Goal: Transaction & Acquisition: Purchase product/service

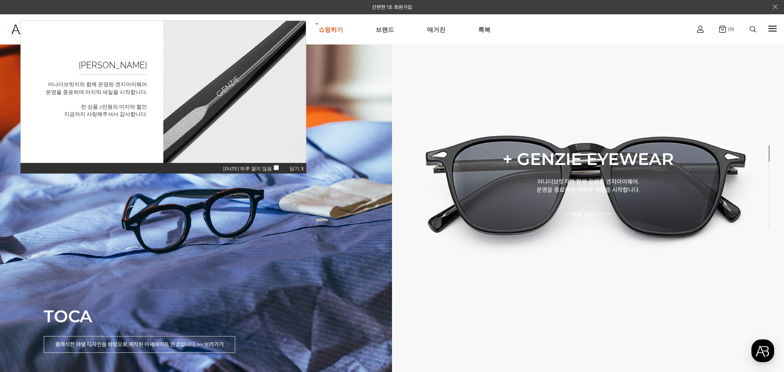
click at [302, 168] on span "닫기 X" at bounding box center [297, 169] width 15 height 6
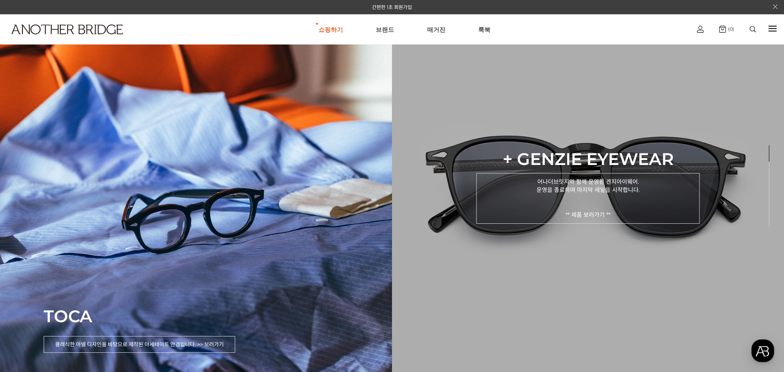
click at [574, 210] on p "어나더브릿지와 함께 운영된 겐지아이웨어. 운영을 종료하며 마지막 세일을 시작합니다. ** 제품 보러가기 **" at bounding box center [587, 198] width 223 height 51
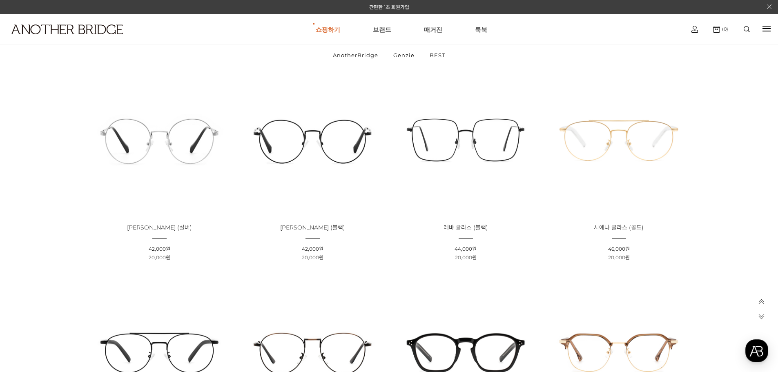
scroll to position [1634, 0]
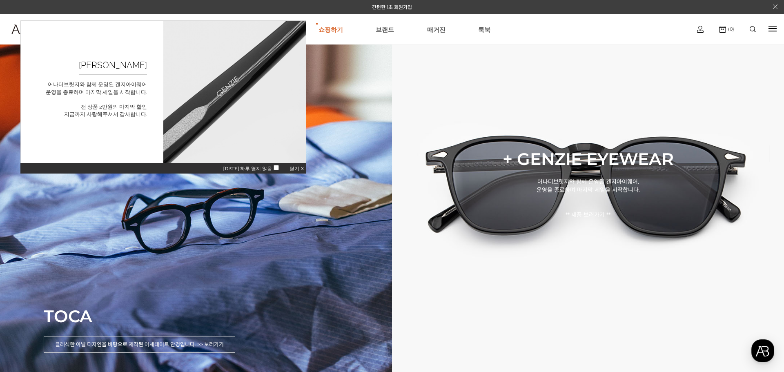
click at [300, 169] on span "닫기 X" at bounding box center [297, 169] width 15 height 6
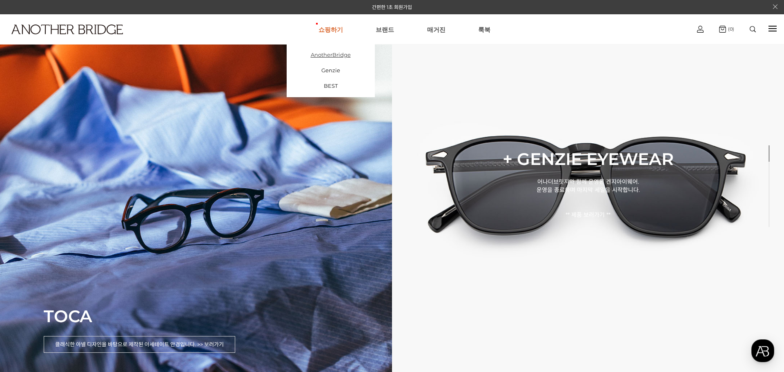
click at [339, 49] on link "AnotherBridge" at bounding box center [331, 55] width 88 height 16
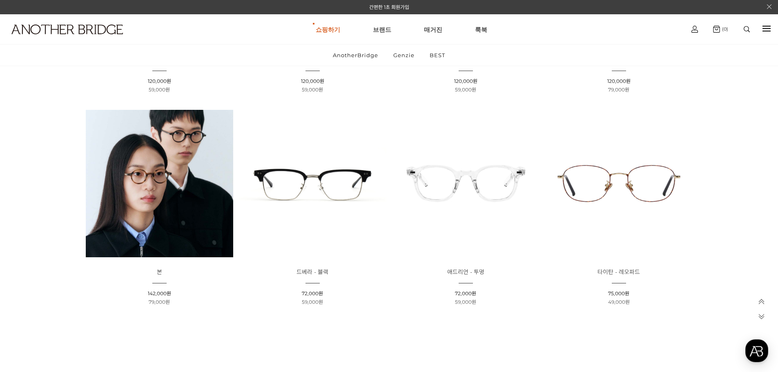
scroll to position [163, 0]
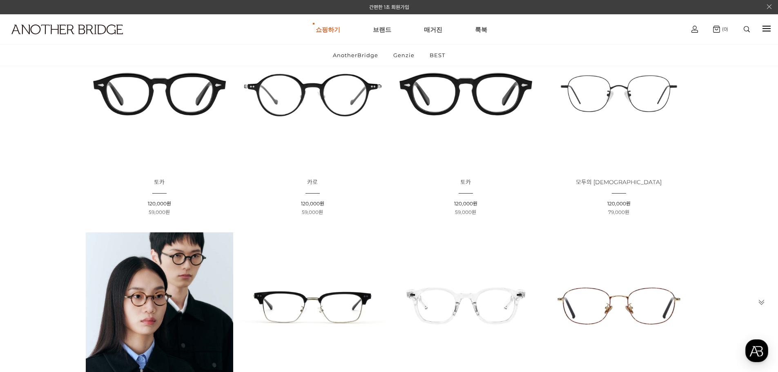
click at [648, 102] on img at bounding box center [618, 93] width 147 height 147
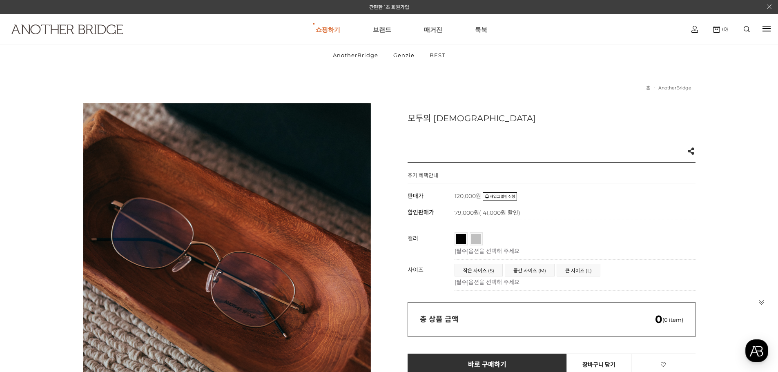
click at [61, 27] on img at bounding box center [66, 30] width 111 height 10
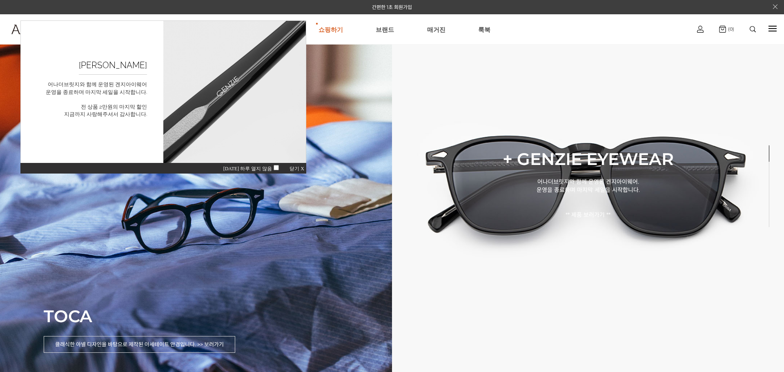
click at [297, 168] on span "닫기 X" at bounding box center [297, 169] width 15 height 6
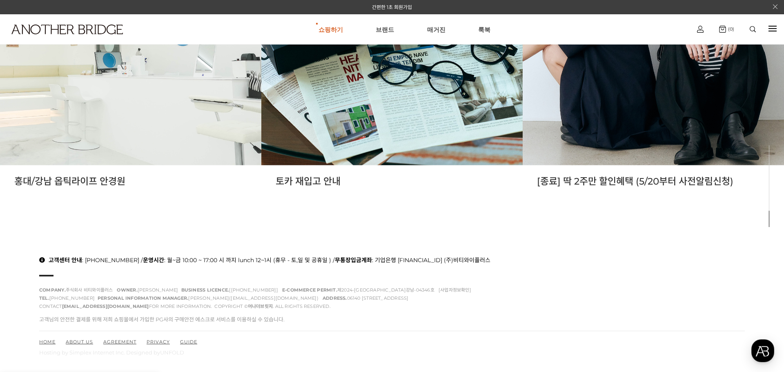
click at [230, 229] on div "홍대/강남 옵틱라이프 안경원 토카 재입고 안내 [종료] 딱 2주만 할인혜택 (5/20부터 사전알림신청)" at bounding box center [392, 53] width 784 height 372
drag, startPoint x: 75, startPoint y: 260, endPoint x: 217, endPoint y: 259, distance: 142.5
click at [217, 259] on p "고객센터 안내 : 070-7424-9137 / 운영시간 : 월~금 10:00 ~ 17:00 시 까지 lunch 12~1시 (휴무 - 토,일 및…" at bounding box center [392, 260] width 706 height 8
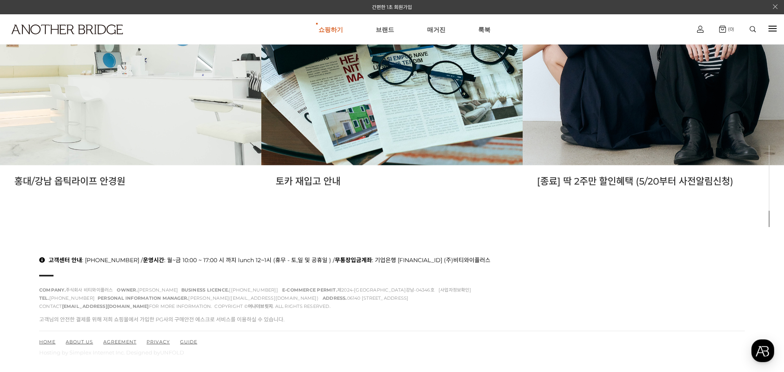
click at [284, 275] on div "고객센터 안내 : 070-7424-9137 / 운영시간 : 월~금 10:00 ~ 17:00 시 까지 lunch 12~1시 (휴무 - 토,일 및…" at bounding box center [392, 283] width 706 height 55
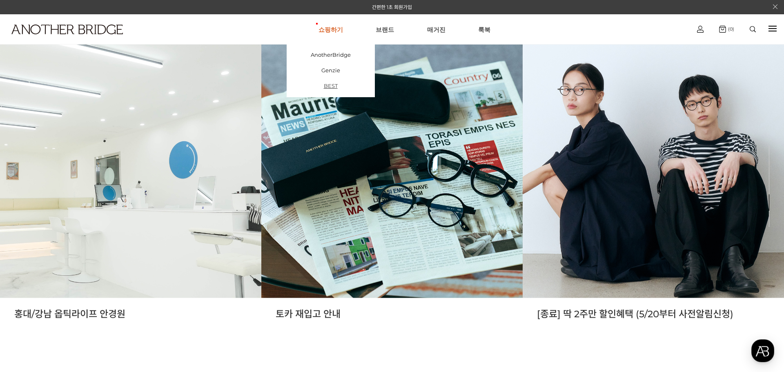
click at [339, 82] on link "BEST" at bounding box center [331, 86] width 88 height 16
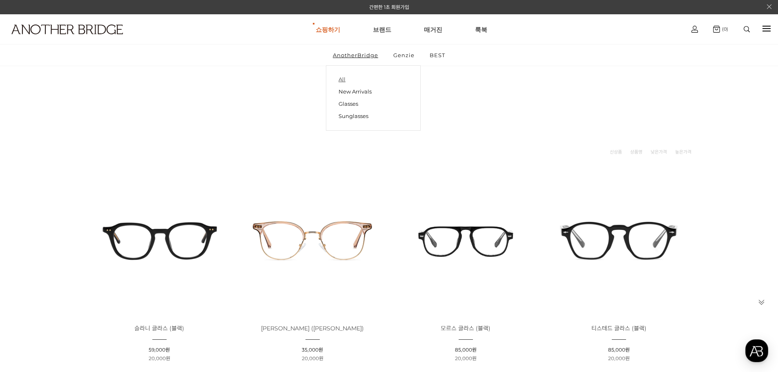
click at [360, 78] on link "All" at bounding box center [373, 79] width 69 height 11
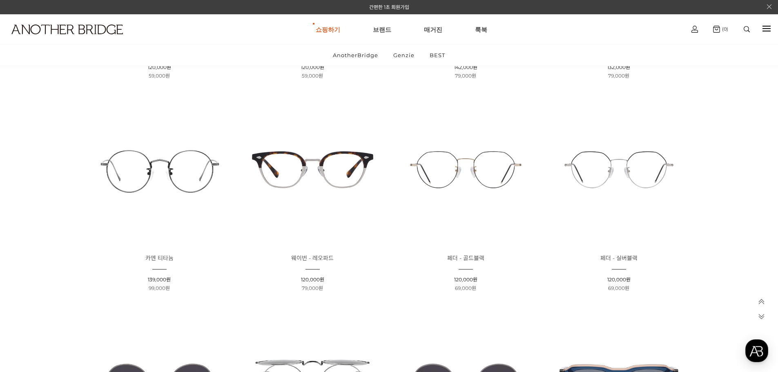
scroll to position [286, 0]
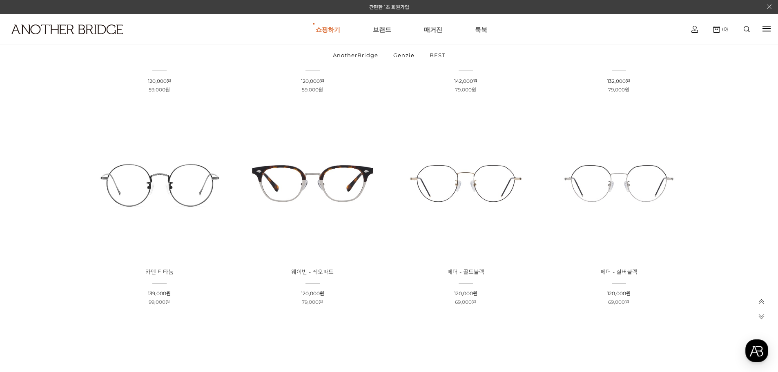
click at [495, 171] on img at bounding box center [465, 183] width 147 height 147
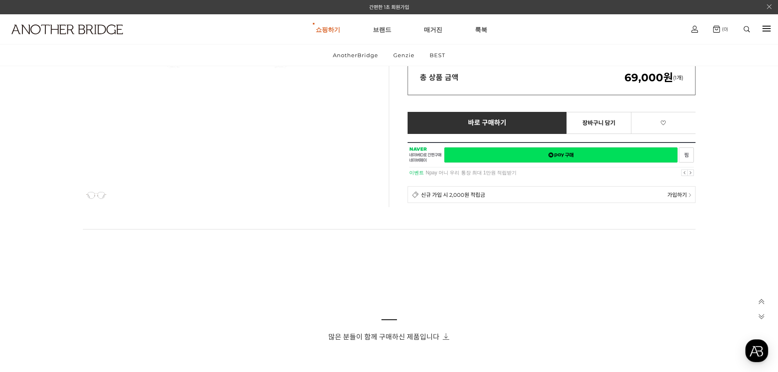
scroll to position [286, 0]
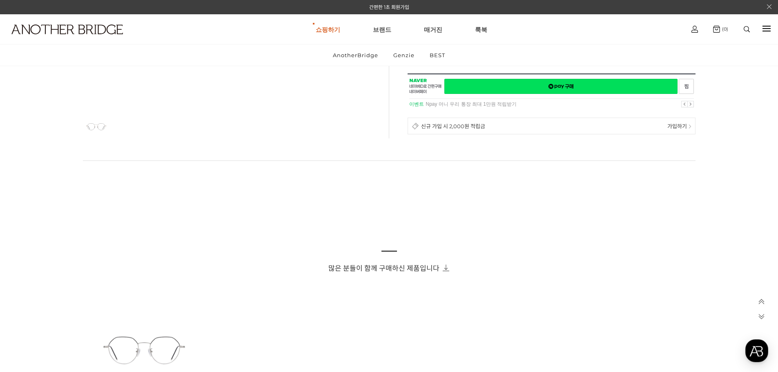
click at [466, 129] on span "신규 가입 시 2,000원 적립금" at bounding box center [453, 126] width 64 height 8
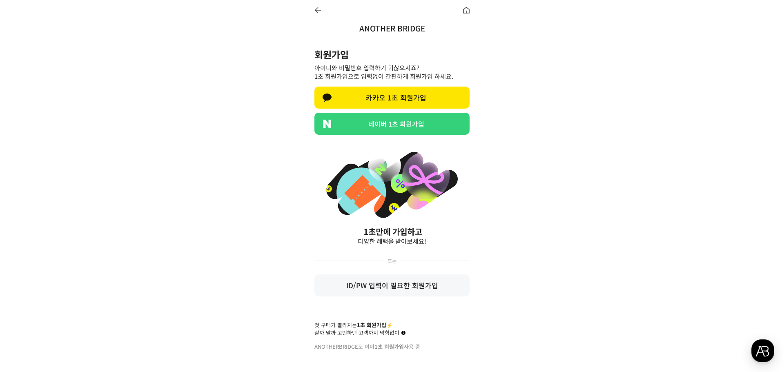
click at [374, 122] on link "네이버 1초 회원가입" at bounding box center [391, 124] width 155 height 22
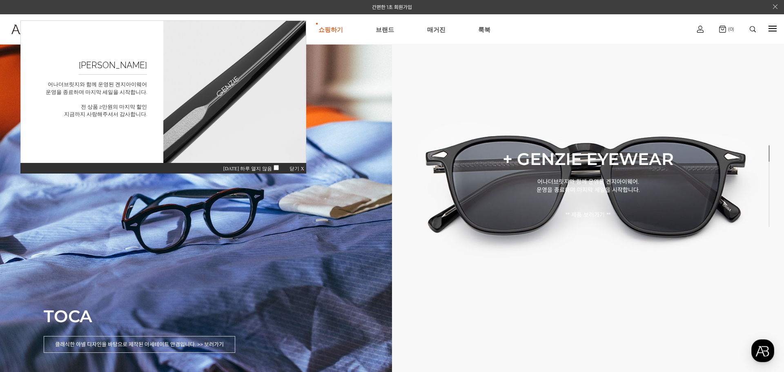
click at [297, 166] on div "[DATE] 하루 열지 않음 닫기 X" at bounding box center [163, 168] width 286 height 11
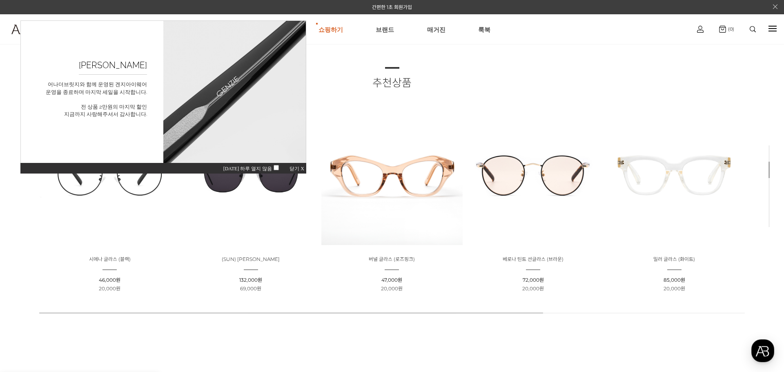
click at [299, 168] on span "닫기 X" at bounding box center [297, 169] width 15 height 6
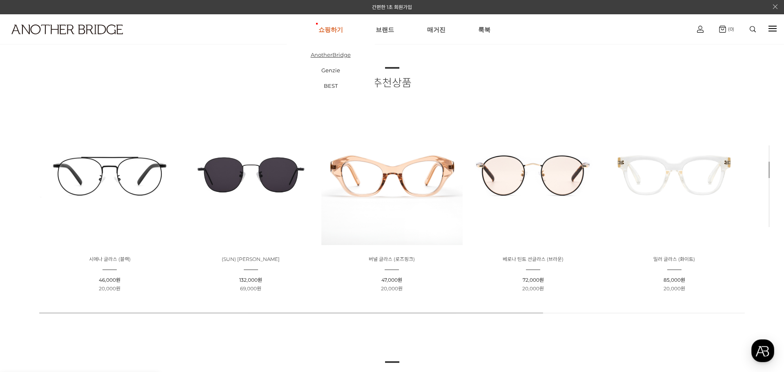
click at [337, 56] on link "AnotherBridge" at bounding box center [331, 55] width 88 height 16
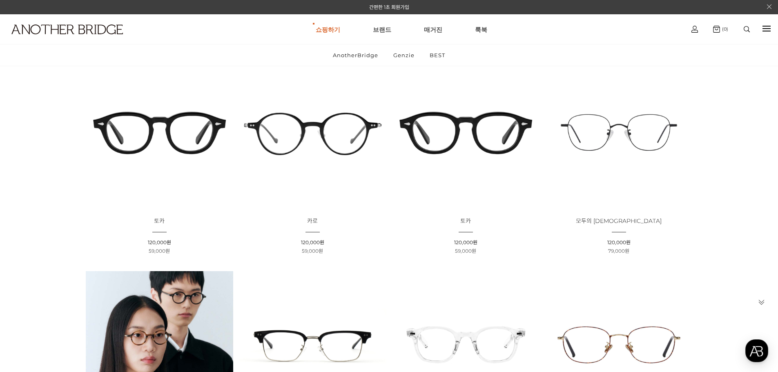
scroll to position [41, 0]
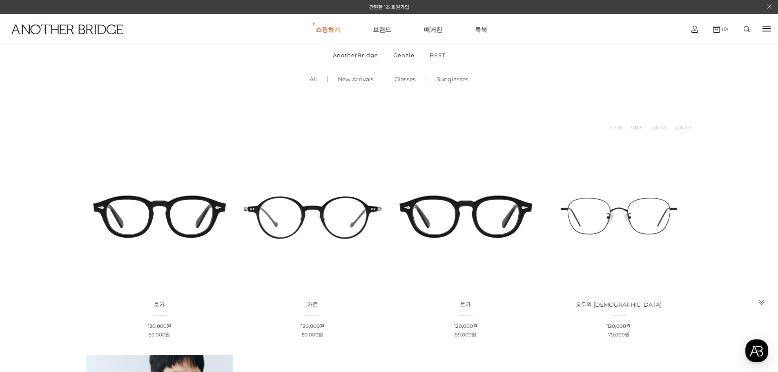
click at [653, 201] on img at bounding box center [618, 216] width 147 height 147
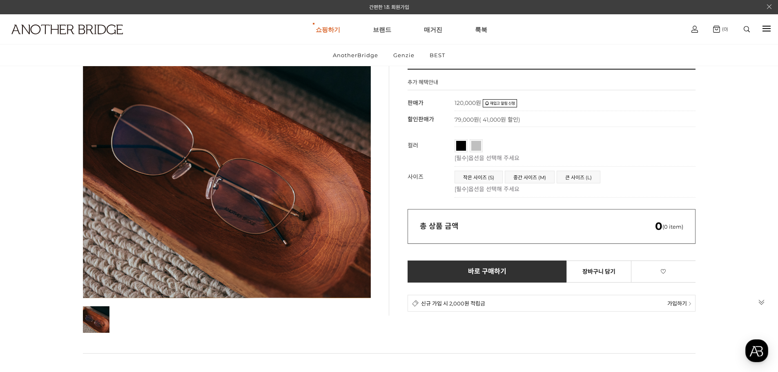
scroll to position [163, 0]
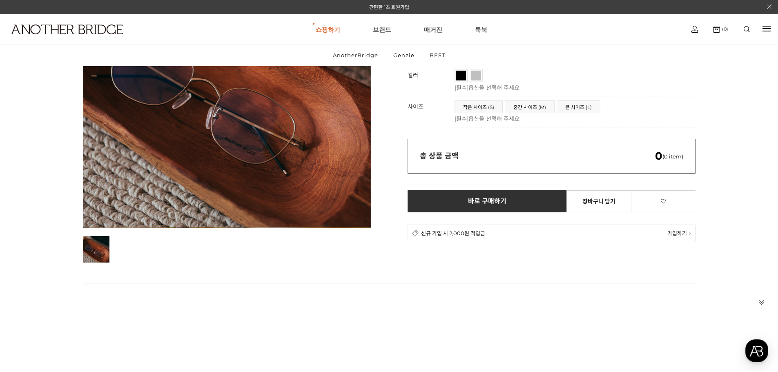
click at [544, 124] on td "**********" at bounding box center [575, 111] width 241 height 31
click at [545, 120] on p "[필수] 옵션을 선택해 주세요" at bounding box center [573, 118] width 237 height 8
click at [477, 77] on link "실버" at bounding box center [476, 76] width 10 height 10
click at [460, 73] on span "블랙" at bounding box center [468, 73] width 25 height 5
click at [473, 75] on span "실버" at bounding box center [483, 73] width 25 height 5
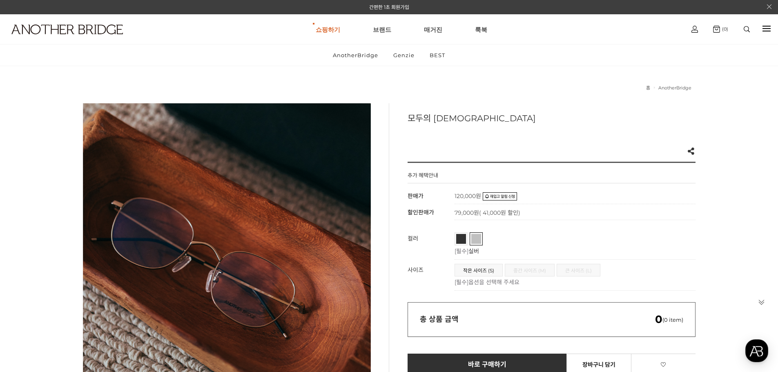
click at [463, 243] on link "블랙" at bounding box center [461, 239] width 10 height 10
click at [475, 237] on span "실버" at bounding box center [483, 236] width 25 height 5
click at [391, 29] on ul "쇼핑하기 AnotherBridge Genzie BEST 브랜드 매거진 룩북" at bounding box center [401, 29] width 560 height 29
click at [388, 29] on link "브랜드" at bounding box center [382, 29] width 18 height 29
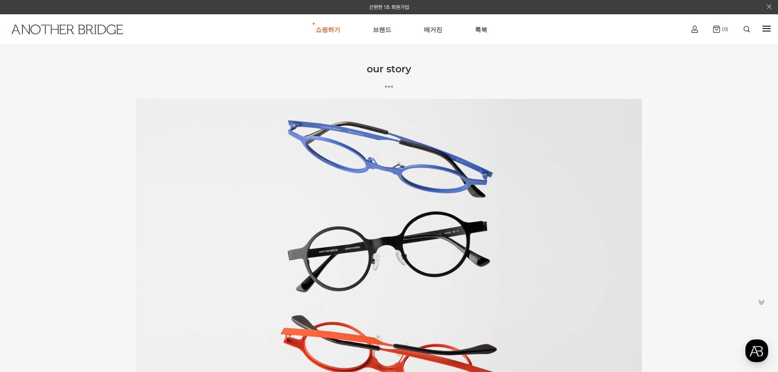
click at [95, 31] on img at bounding box center [66, 30] width 111 height 10
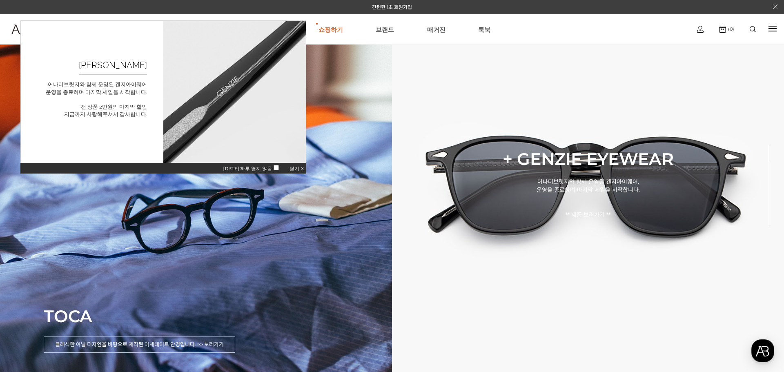
click at [293, 167] on span "닫기 X" at bounding box center [297, 169] width 15 height 6
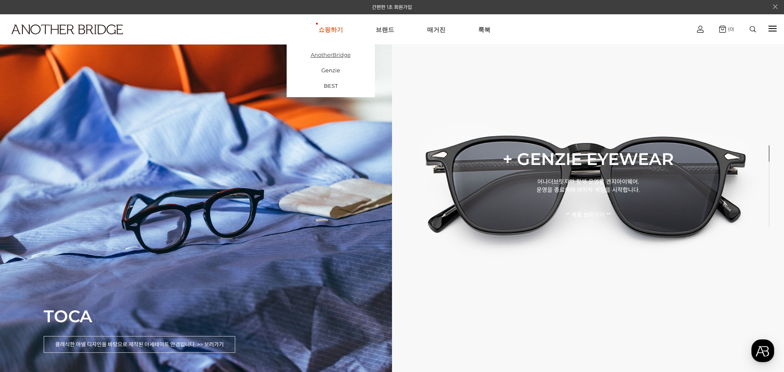
click at [332, 56] on link "AnotherBridge" at bounding box center [331, 55] width 88 height 16
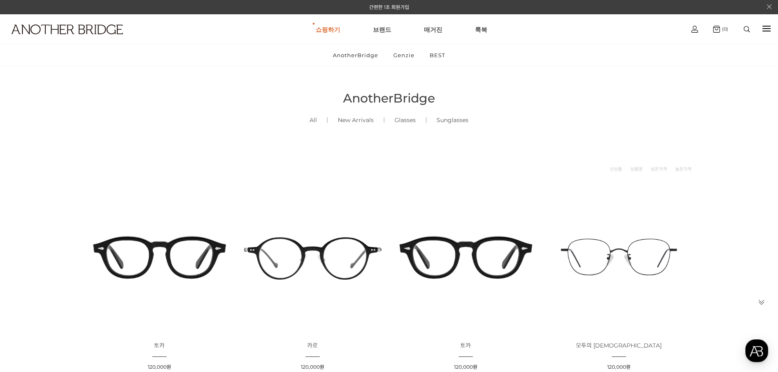
scroll to position [41, 0]
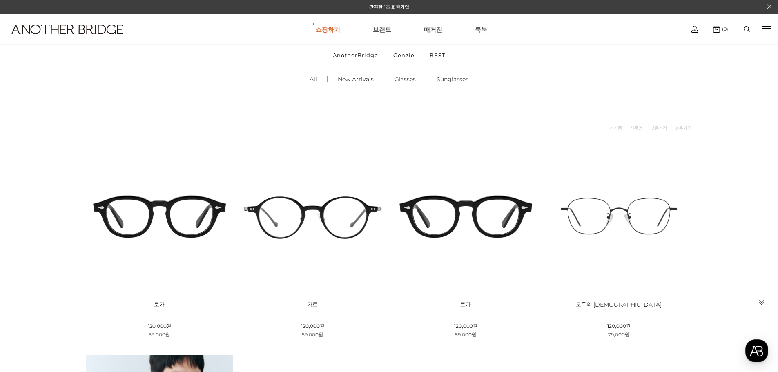
click at [350, 78] on link "New Arrivals ()" at bounding box center [356, 79] width 56 height 28
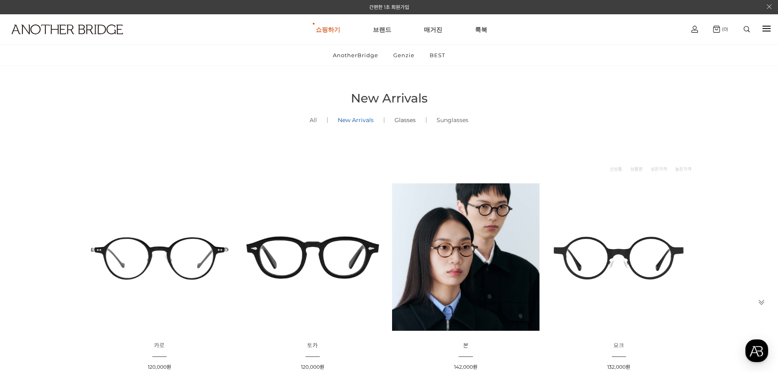
click at [406, 124] on link "Glasses ()" at bounding box center [405, 120] width 42 height 28
click at [80, 27] on img at bounding box center [66, 30] width 111 height 10
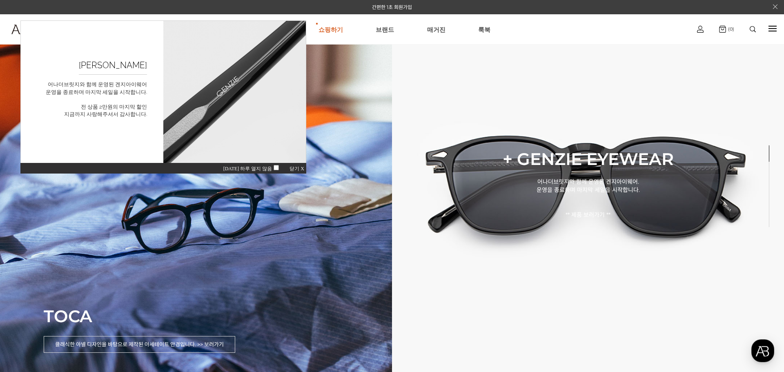
click at [299, 168] on span "닫기 X" at bounding box center [297, 169] width 15 height 6
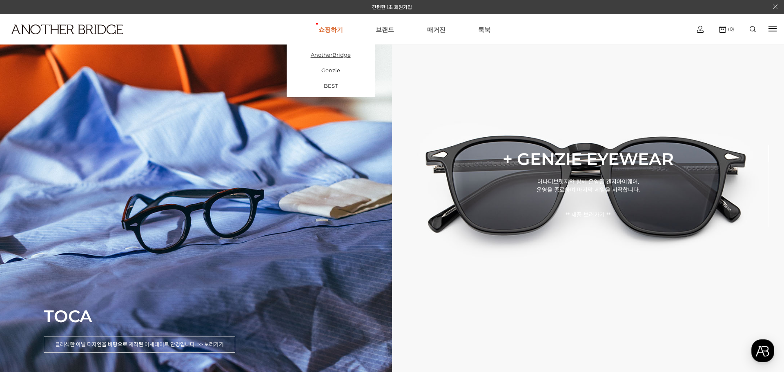
click at [340, 51] on link "AnotherBridge" at bounding box center [331, 55] width 88 height 16
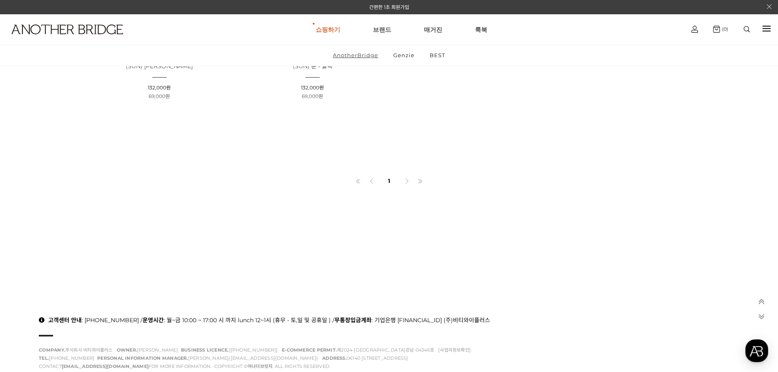
scroll to position [2039, 0]
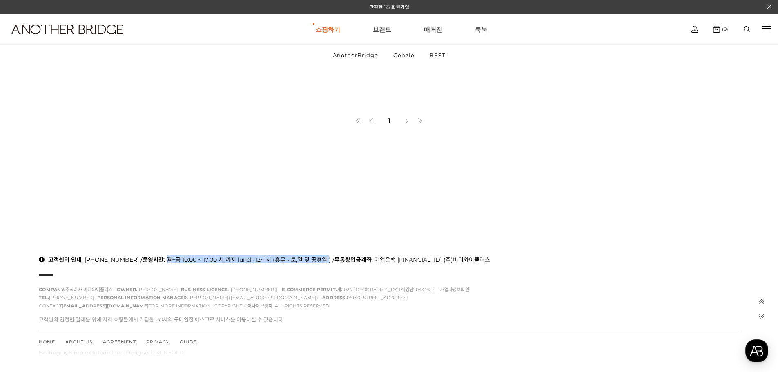
drag, startPoint x: 156, startPoint y: 259, endPoint x: 316, endPoint y: 261, distance: 160.1
click at [316, 261] on p "고객센터 안내 : 070-7424-9137 / 운영시간 : 월~금 10:00 ~ 17:00 시 까지 lunch 12~1시 (휴무 - 토,일 및…" at bounding box center [389, 259] width 700 height 8
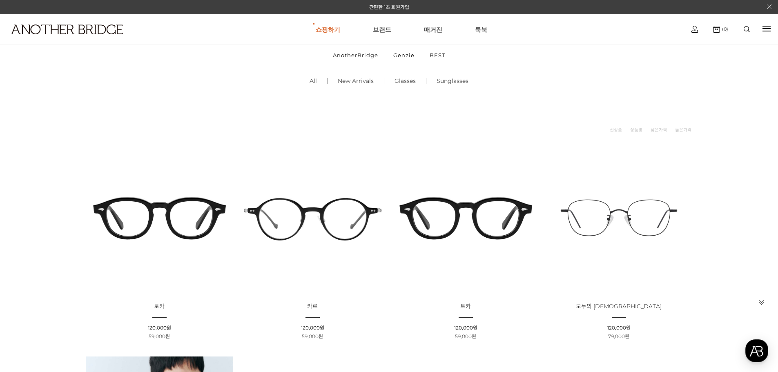
scroll to position [0, 0]
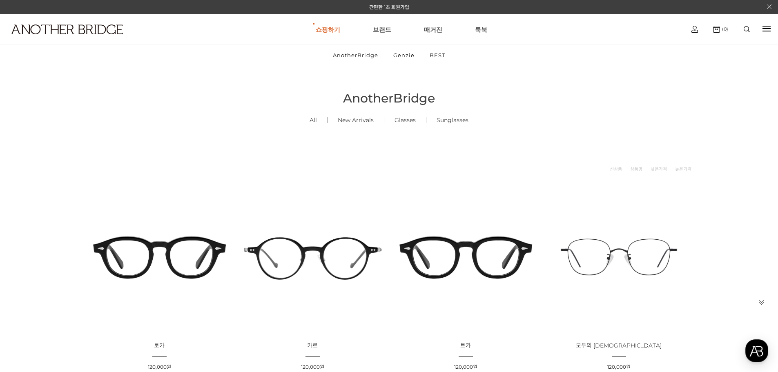
click at [317, 121] on link "All ()" at bounding box center [313, 120] width 28 height 28
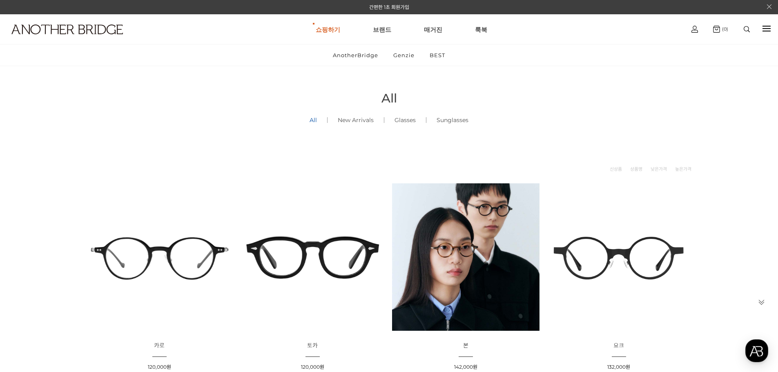
scroll to position [245, 0]
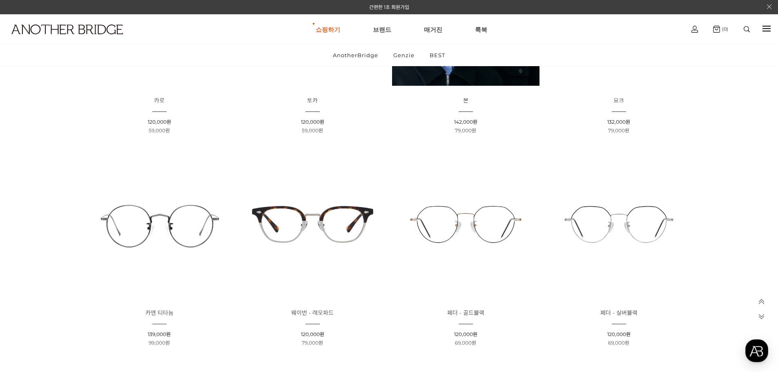
click at [611, 216] on img at bounding box center [618, 224] width 147 height 147
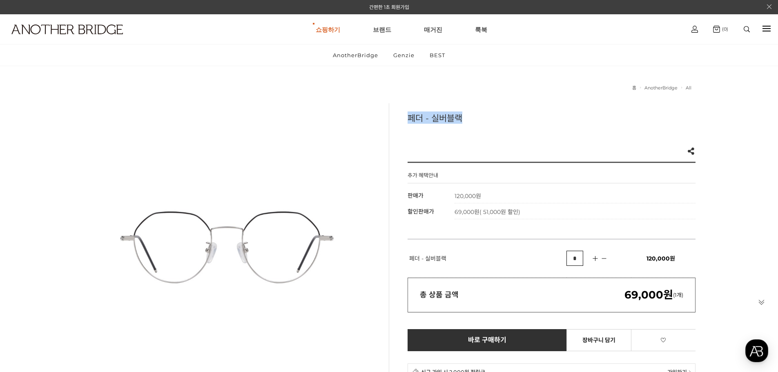
drag, startPoint x: 411, startPoint y: 115, endPoint x: 477, endPoint y: 111, distance: 65.9
click at [477, 111] on div "페더 - 실버블랙 Like 0 제품의 링크를 복사하여 공유하실 수 있습니다. FACEBOOK TWEETER URL 복사 추가 혜택안내 기본 정…" at bounding box center [542, 243] width 307 height 281
copy h3 "페더 - 실버블랙"
